Goal: Task Accomplishment & Management: Manage account settings

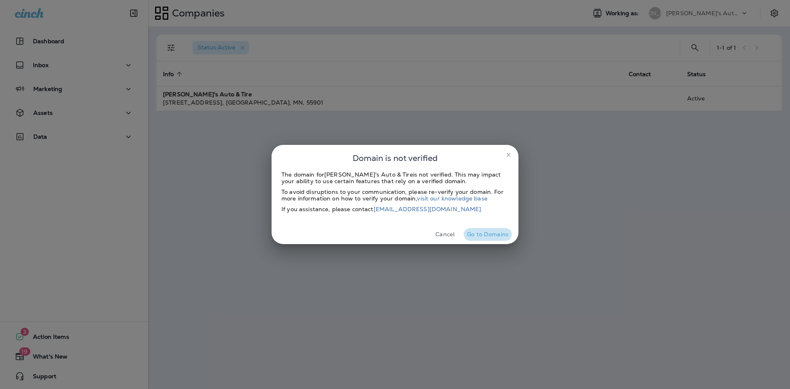
click at [486, 235] on button "Go to Domains" at bounding box center [488, 234] width 48 height 13
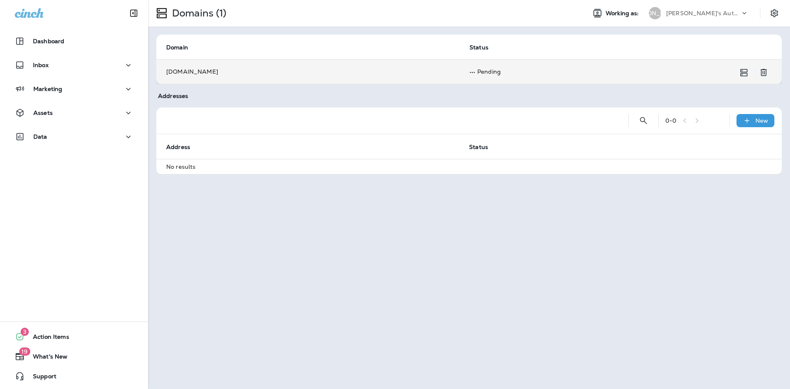
click at [534, 70] on td "Pending" at bounding box center [611, 71] width 302 height 25
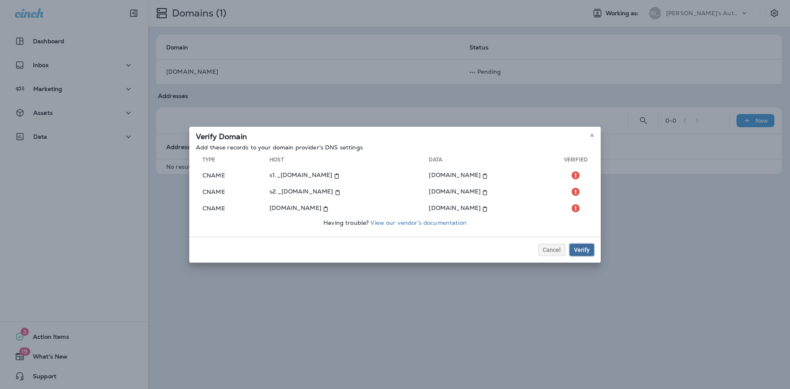
click at [585, 249] on div "Verify" at bounding box center [582, 250] width 16 height 6
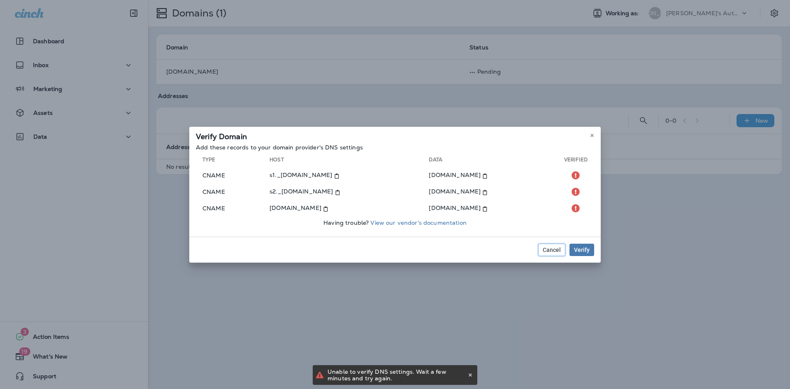
click at [547, 252] on span "Cancel" at bounding box center [552, 250] width 18 height 6
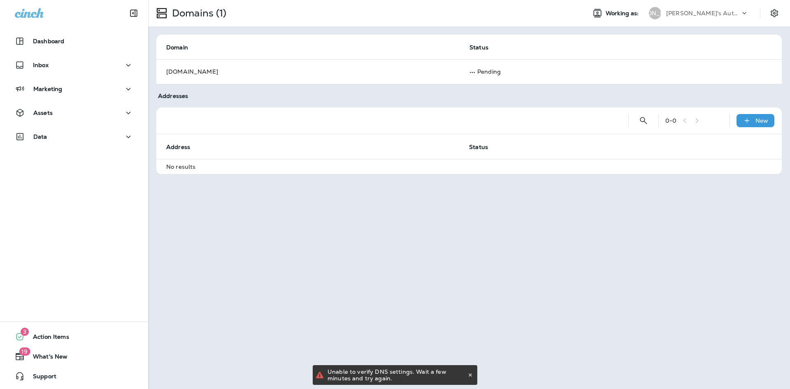
click at [410, 156] on th "Address" at bounding box center [307, 146] width 303 height 25
click at [768, 124] on div "New" at bounding box center [755, 120] width 38 height 13
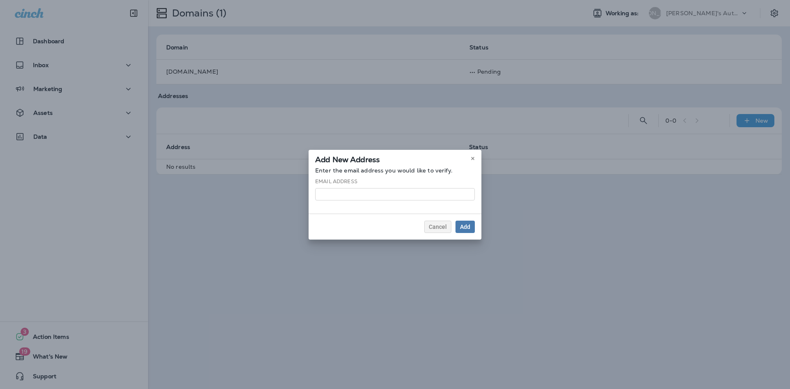
click at [426, 197] on input at bounding box center [395, 194] width 160 height 12
type input "**********"
click at [471, 230] on button "Add" at bounding box center [464, 227] width 19 height 12
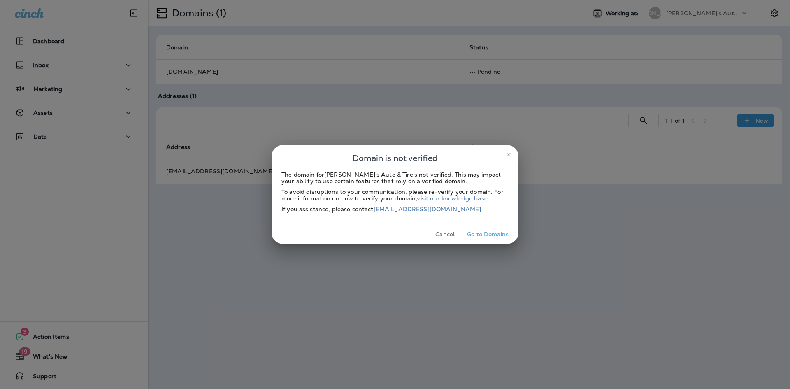
click at [495, 239] on button "Go to Domains" at bounding box center [488, 234] width 48 height 13
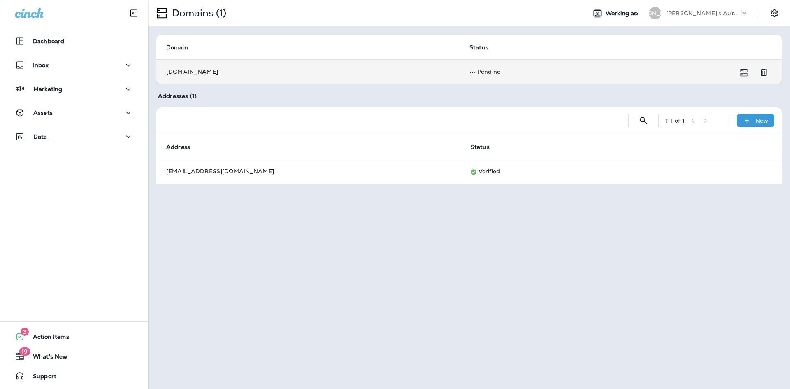
click at [698, 70] on td "Pending" at bounding box center [611, 71] width 302 height 25
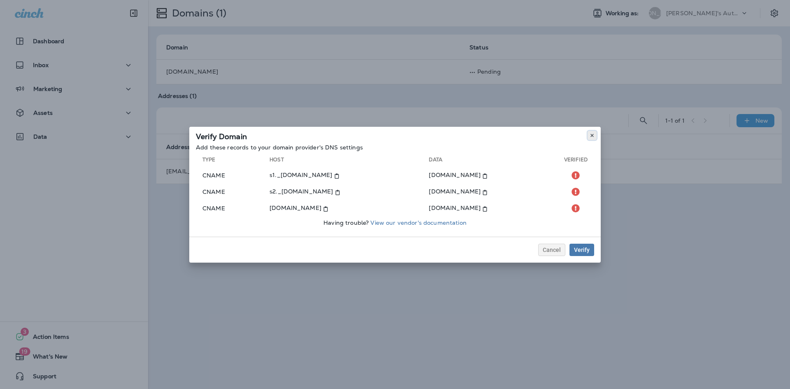
click at [592, 135] on use at bounding box center [591, 135] width 3 height 3
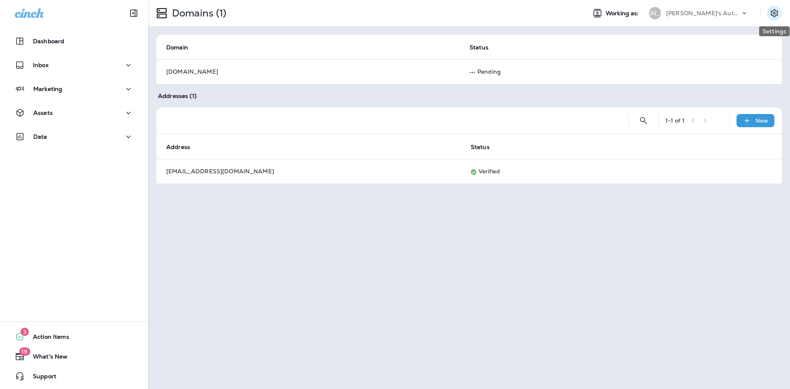
click at [780, 12] on button "Settings" at bounding box center [774, 13] width 15 height 15
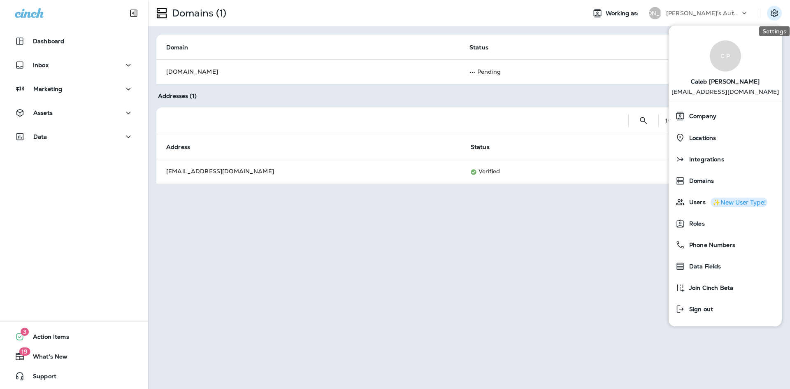
click at [780, 12] on button "Settings" at bounding box center [774, 13] width 15 height 15
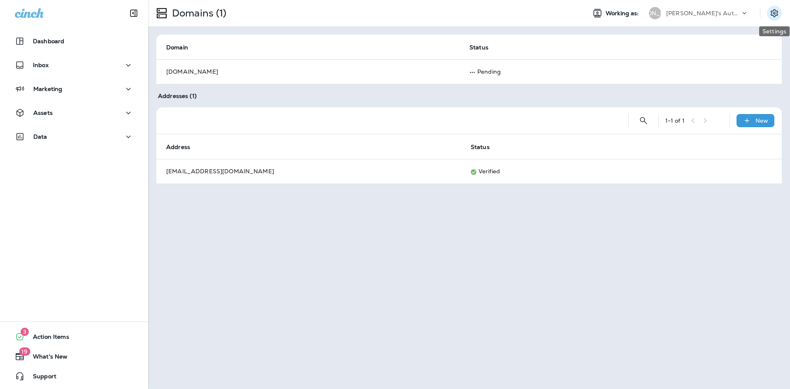
click at [780, 12] on button "Settings" at bounding box center [774, 13] width 15 height 15
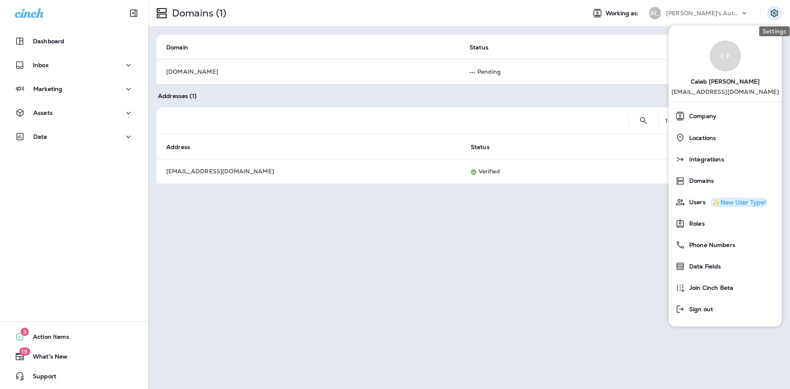
click at [780, 12] on button "Settings" at bounding box center [774, 13] width 15 height 15
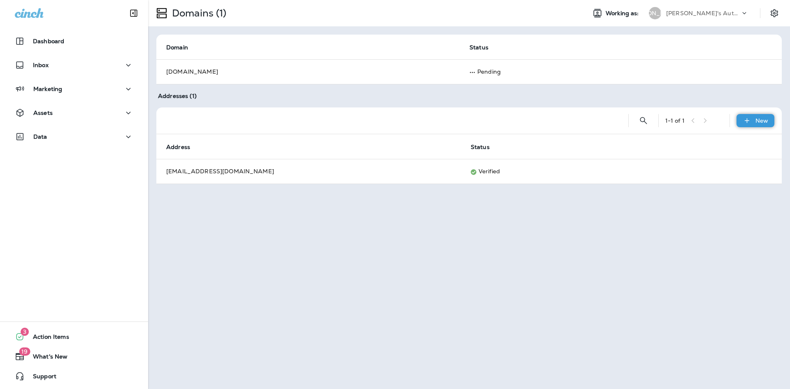
click at [750, 123] on icon at bounding box center [747, 120] width 9 height 8
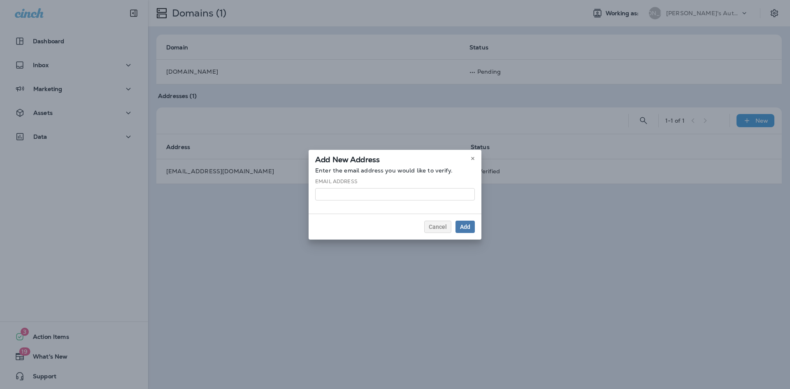
click at [345, 195] on input at bounding box center [395, 194] width 160 height 12
type input "**********"
click at [463, 226] on div "Add" at bounding box center [465, 227] width 10 height 6
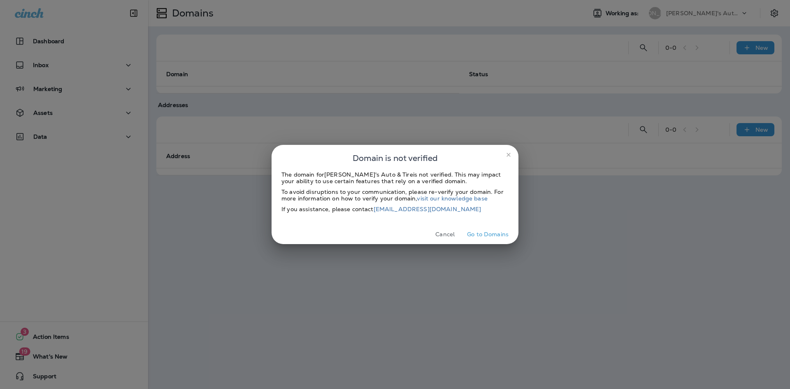
click at [485, 234] on button "Go to Domains" at bounding box center [488, 234] width 48 height 13
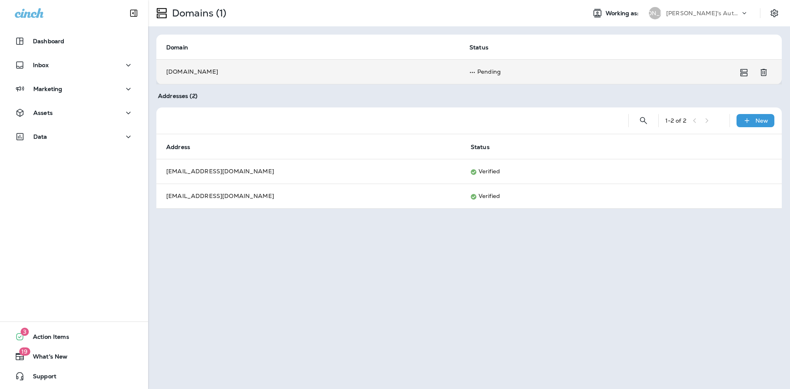
click at [518, 70] on td "Pending" at bounding box center [611, 71] width 302 height 25
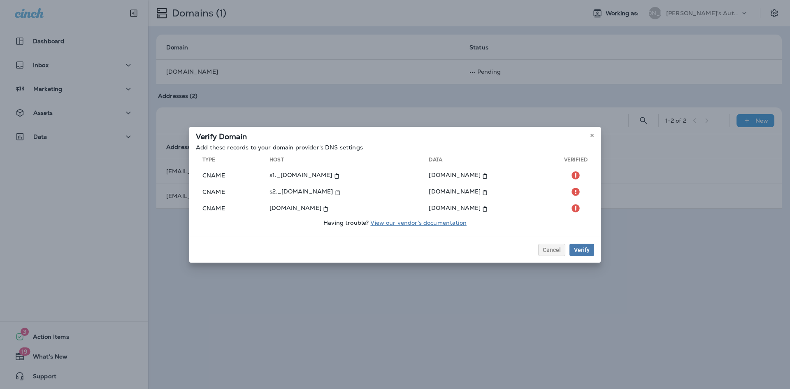
click at [423, 224] on link "View our vendor's documentation" at bounding box center [418, 222] width 96 height 7
